Goal: Transaction & Acquisition: Purchase product/service

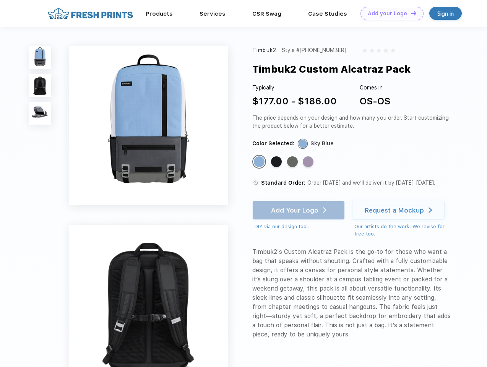
click at [389, 13] on link "Add your Logo Design Tool" at bounding box center [392, 13] width 63 height 13
click at [0, 0] on div "Design Tool" at bounding box center [0, 0] width 0 height 0
click at [410, 13] on link "Add your Logo Design Tool" at bounding box center [392, 13] width 63 height 13
click at [40, 57] on img at bounding box center [40, 57] width 23 height 23
click at [40, 86] on img at bounding box center [40, 85] width 23 height 23
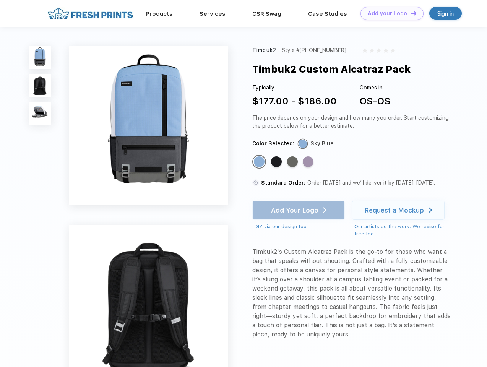
click at [40, 114] on img at bounding box center [40, 113] width 23 height 23
click at [260, 162] on div "Standard Color" at bounding box center [259, 161] width 11 height 11
click at [277, 162] on div "Standard Color" at bounding box center [276, 161] width 11 height 11
click at [293, 162] on div "Standard Color" at bounding box center [292, 161] width 11 height 11
click at [309, 162] on div "Standard Color" at bounding box center [308, 161] width 11 height 11
